Goal: Information Seeking & Learning: Learn about a topic

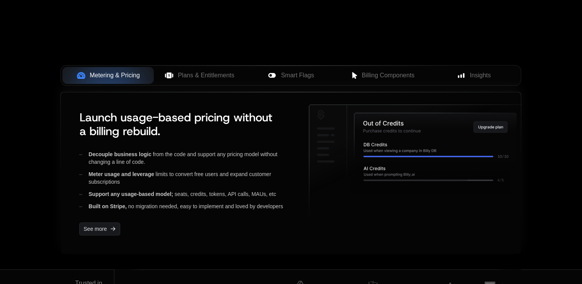
scroll to position [285, 0]
click at [217, 75] on span "Plans & Entitlements" at bounding box center [206, 75] width 57 height 9
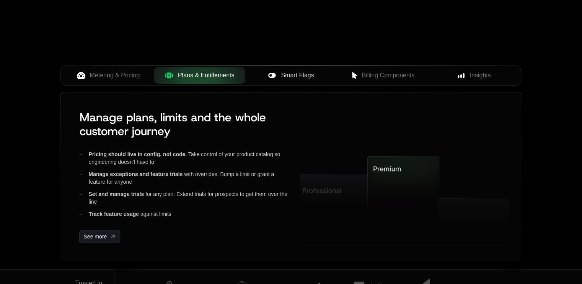
click at [288, 75] on span "Smart Flags" at bounding box center [297, 75] width 33 height 9
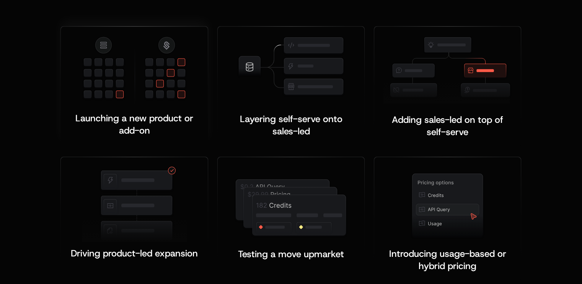
scroll to position [1500, 0]
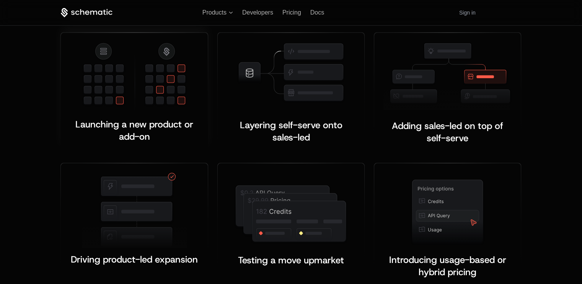
click at [170, 105] on img at bounding box center [134, 77] width 105 height 70
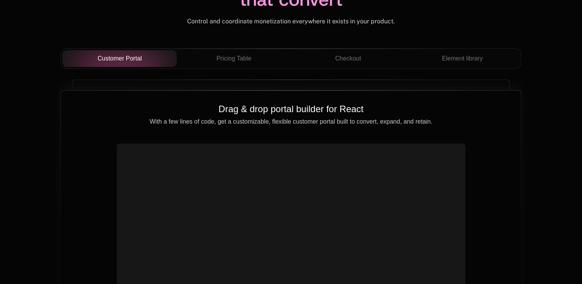
scroll to position [2729, 0]
click at [230, 57] on span "Pricing Table" at bounding box center [234, 57] width 35 height 9
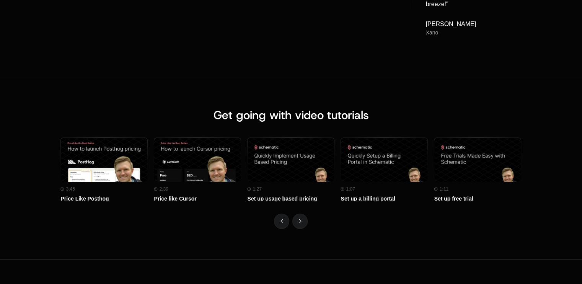
scroll to position [3341, 0]
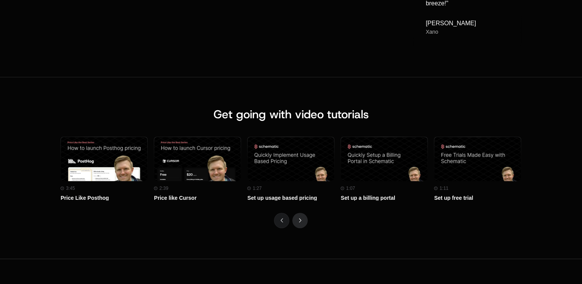
click at [302, 221] on button "Next" at bounding box center [299, 220] width 15 height 15
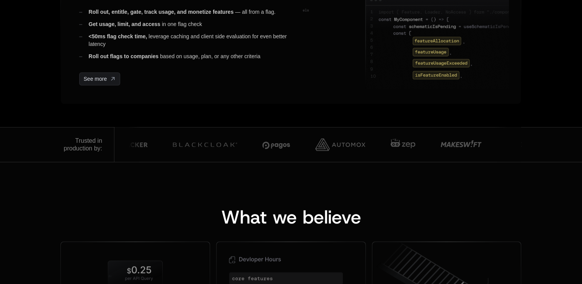
scroll to position [0, 0]
